Goal: Task Accomplishment & Management: Complete application form

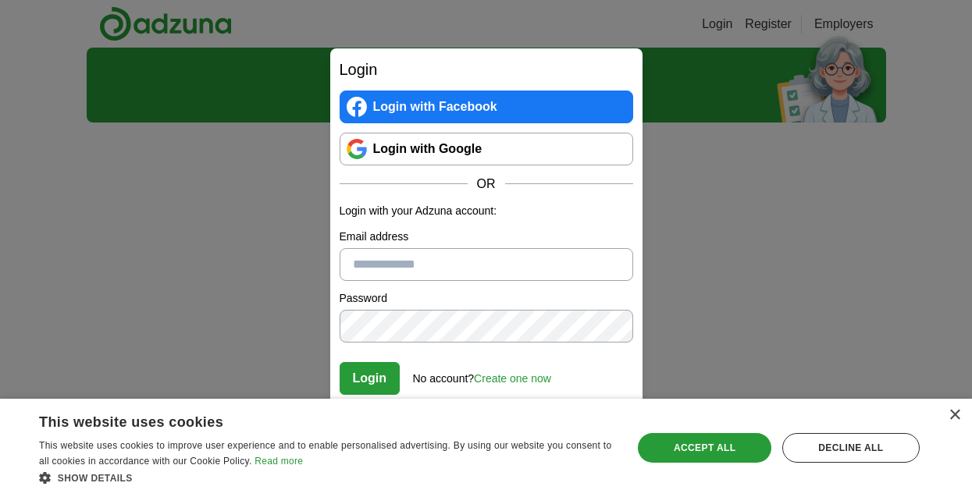
click at [962, 420] on div "× This website uses cookies This website uses cookies to improve user experienc…" at bounding box center [486, 448] width 972 height 98
click at [957, 419] on div "×" at bounding box center [955, 416] width 12 height 12
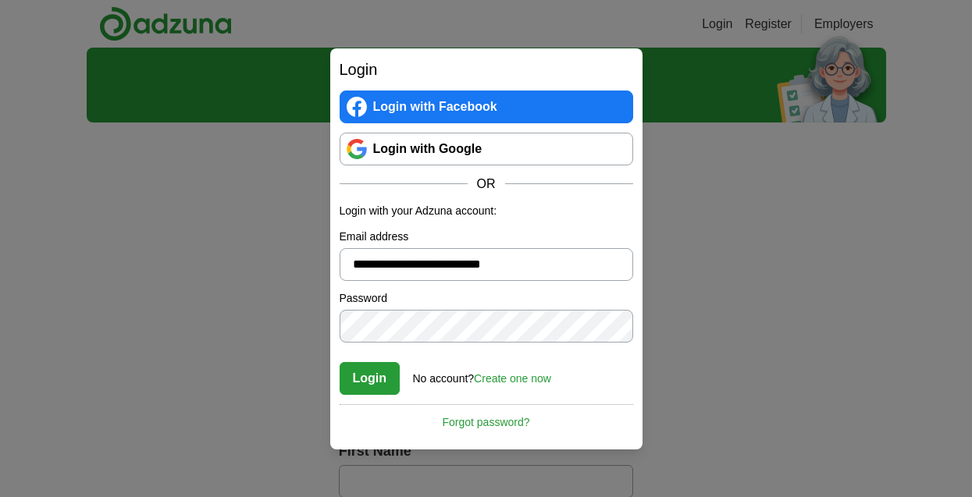
click at [369, 380] on button "Login" at bounding box center [370, 378] width 61 height 33
click at [510, 265] on input "**********" at bounding box center [487, 264] width 294 height 33
type input "**********"
click at [370, 383] on button "Login" at bounding box center [370, 378] width 61 height 33
click at [371, 381] on button "Login" at bounding box center [370, 378] width 61 height 33
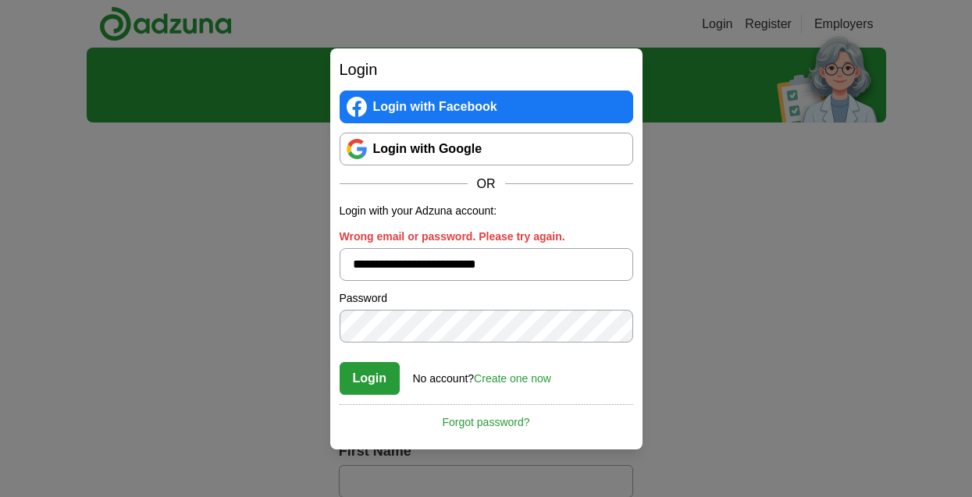
click at [371, 382] on button "Login" at bounding box center [370, 378] width 61 height 33
drag, startPoint x: 553, startPoint y: 268, endPoint x: 346, endPoint y: 266, distance: 206.9
click at [346, 265] on input "**********" at bounding box center [487, 264] width 294 height 33
click at [407, 159] on link "Login with Google" at bounding box center [487, 149] width 294 height 33
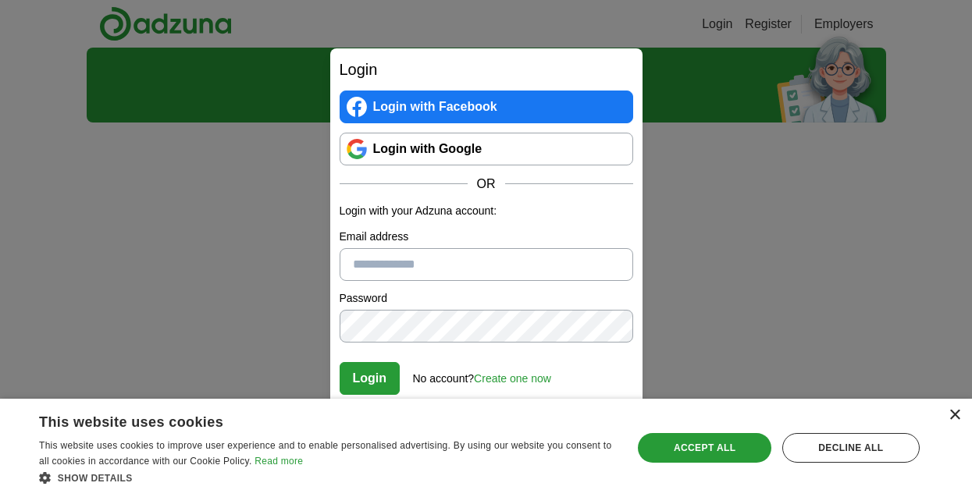
click at [955, 418] on div "×" at bounding box center [955, 416] width 12 height 12
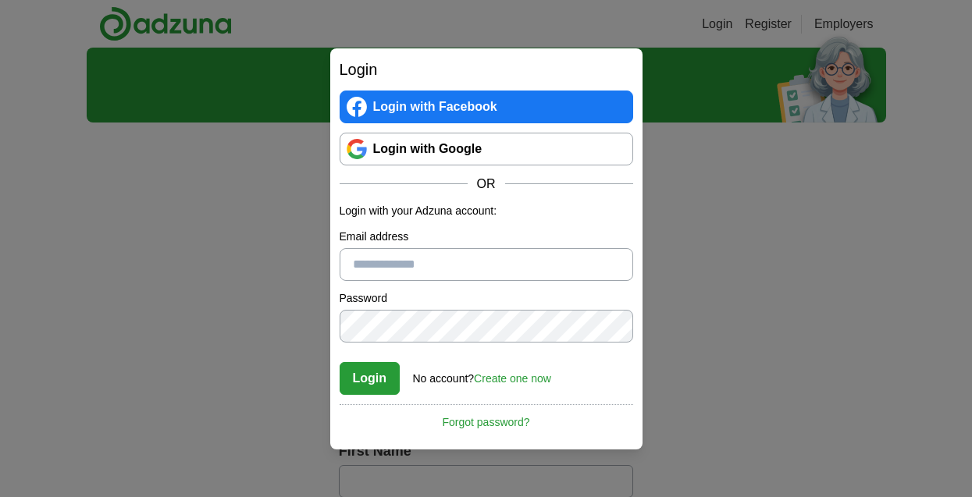
click at [464, 148] on link "Login with Google" at bounding box center [487, 149] width 294 height 33
click at [463, 148] on link "Login with Google" at bounding box center [487, 149] width 294 height 33
click at [184, 278] on div "Login Login with Facebook Login with Google OR Login with your Adzuna account: …" at bounding box center [486, 248] width 972 height 497
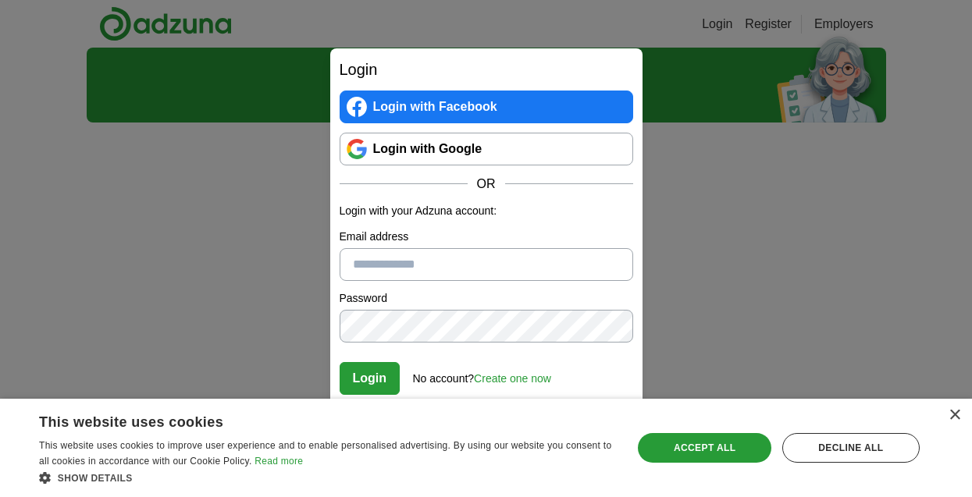
click at [953, 415] on div "×" at bounding box center [955, 416] width 12 height 12
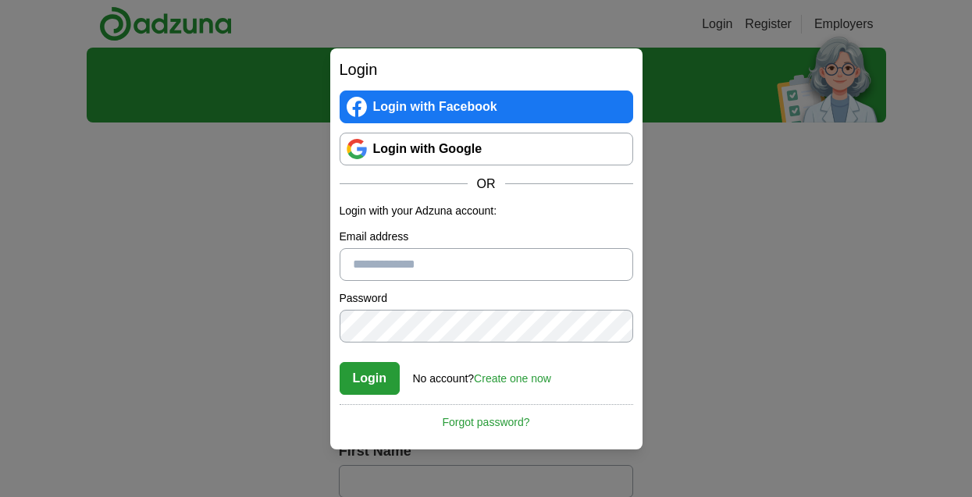
click at [529, 376] on link "Create one now" at bounding box center [512, 378] width 77 height 12
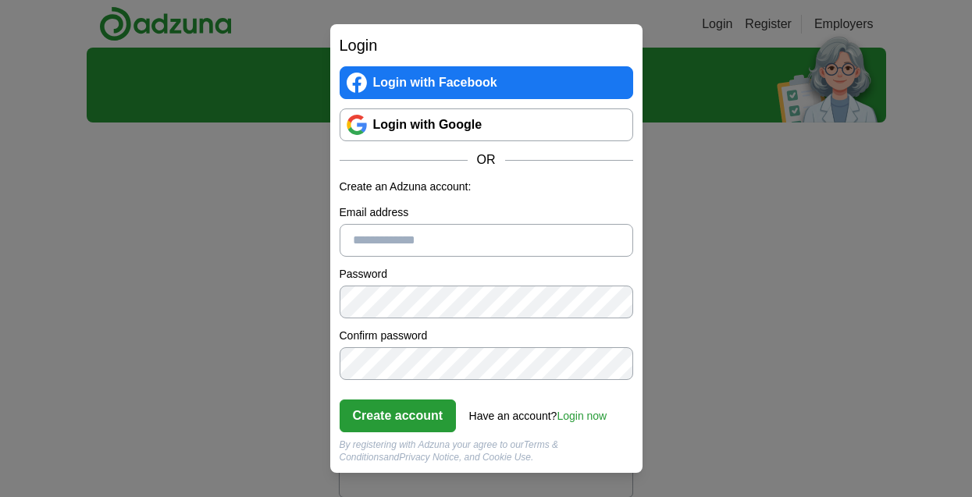
click at [415, 426] on button "Create account" at bounding box center [398, 416] width 117 height 33
click at [412, 246] on input "Please enter a valid email address:" at bounding box center [487, 240] width 294 height 33
